Goal: Task Accomplishment & Management: Complete application form

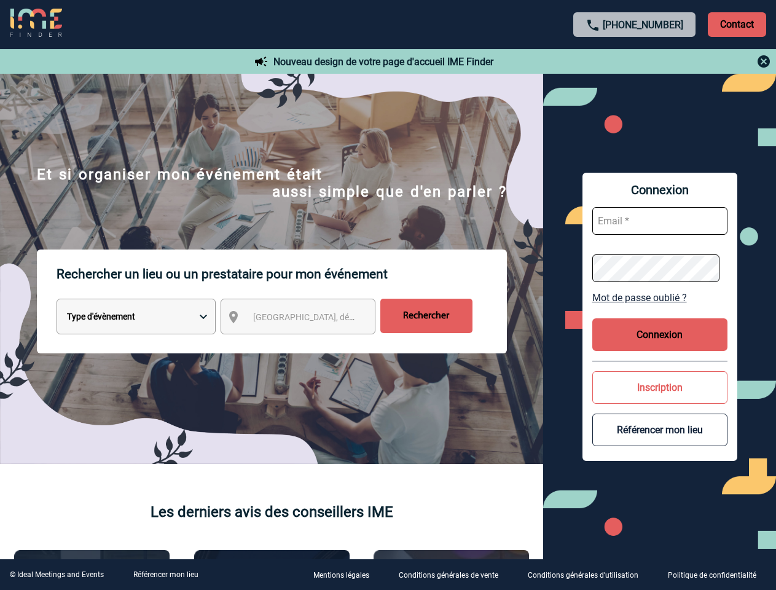
click at [388, 295] on p "Rechercher un lieu ou un prestataire pour mon événement" at bounding box center [282, 274] width 451 height 49
click at [737, 24] on p "Contact" at bounding box center [737, 24] width 58 height 25
click at [635, 61] on div at bounding box center [636, 61] width 274 height 15
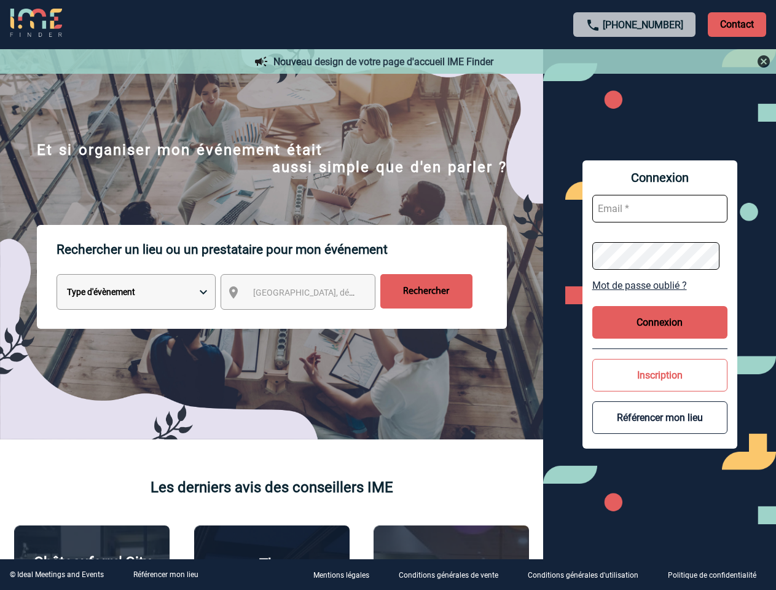
click at [309, 319] on div at bounding box center [358, 272] width 717 height 545
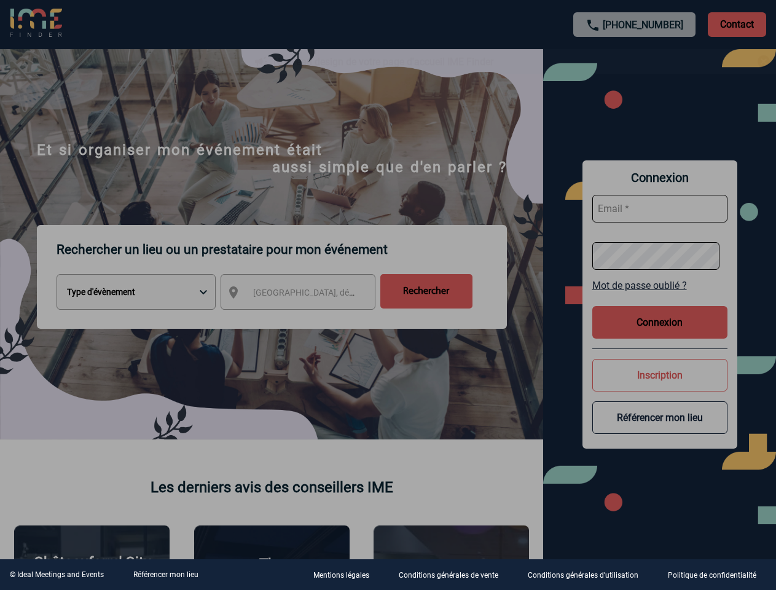
click at [660, 298] on div at bounding box center [388, 295] width 776 height 590
click at [660, 334] on div at bounding box center [388, 295] width 776 height 590
click at [660, 387] on div at bounding box center [388, 295] width 776 height 590
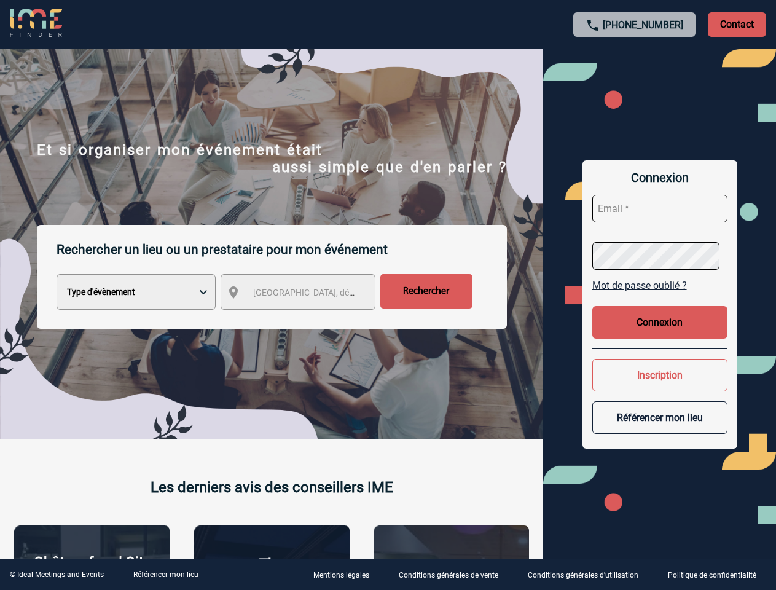
click at [660, 430] on button "Référencer mon lieu" at bounding box center [660, 417] width 135 height 33
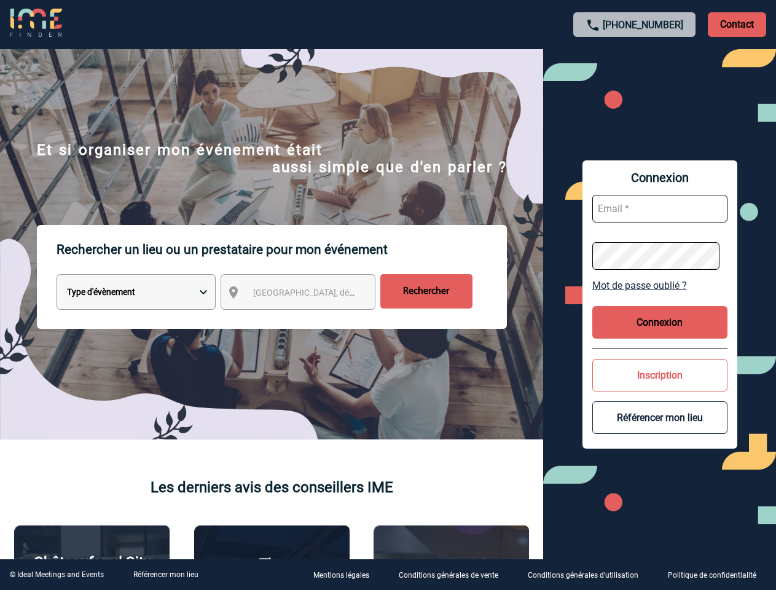
click at [165, 575] on link "Référencer mon lieu" at bounding box center [165, 574] width 65 height 9
